Goal: Submit feedback/report problem

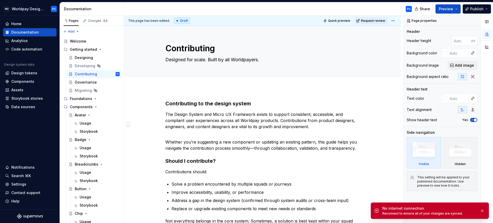
scroll to position [244, 0]
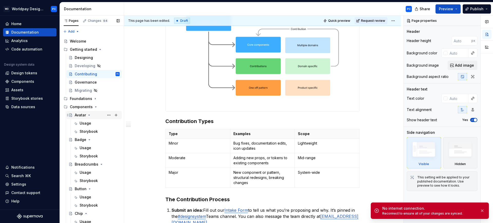
click at [80, 117] on div "Avatar" at bounding box center [80, 115] width 11 height 5
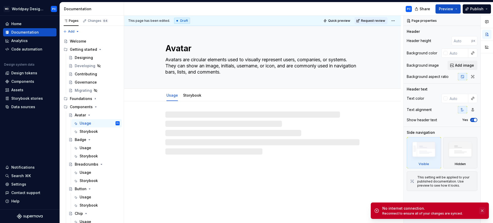
click at [483, 210] on button "button" at bounding box center [482, 210] width 7 height 7
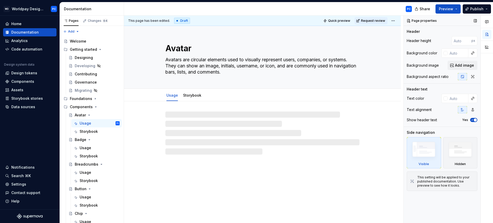
type textarea "*"
